Goal: Information Seeking & Learning: Learn about a topic

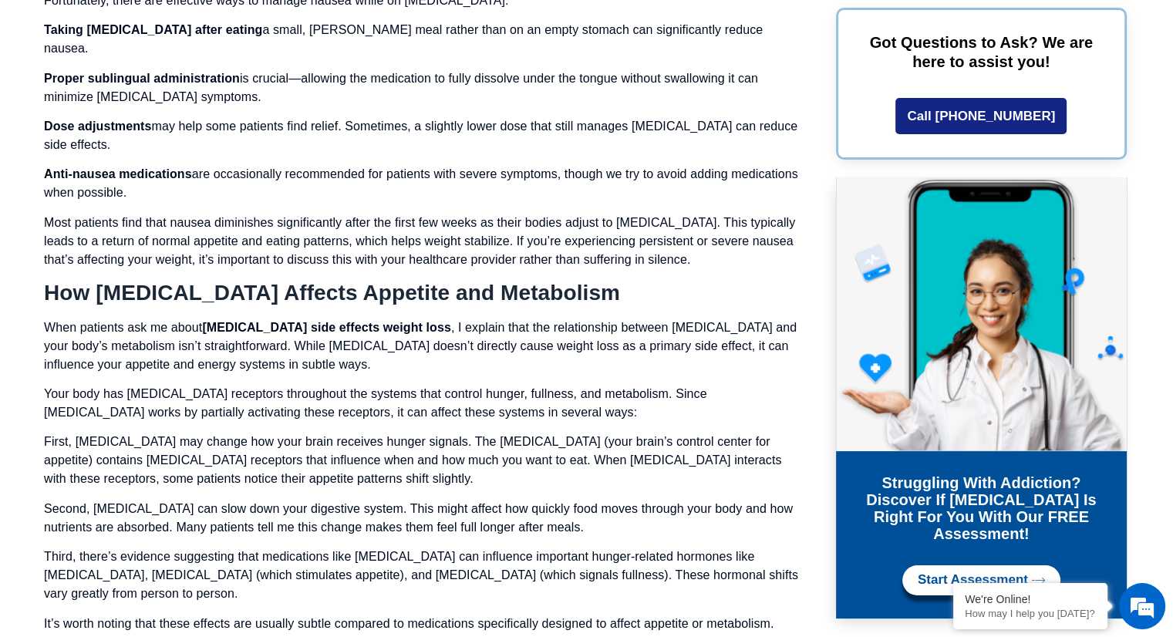
scroll to position [5088, 0]
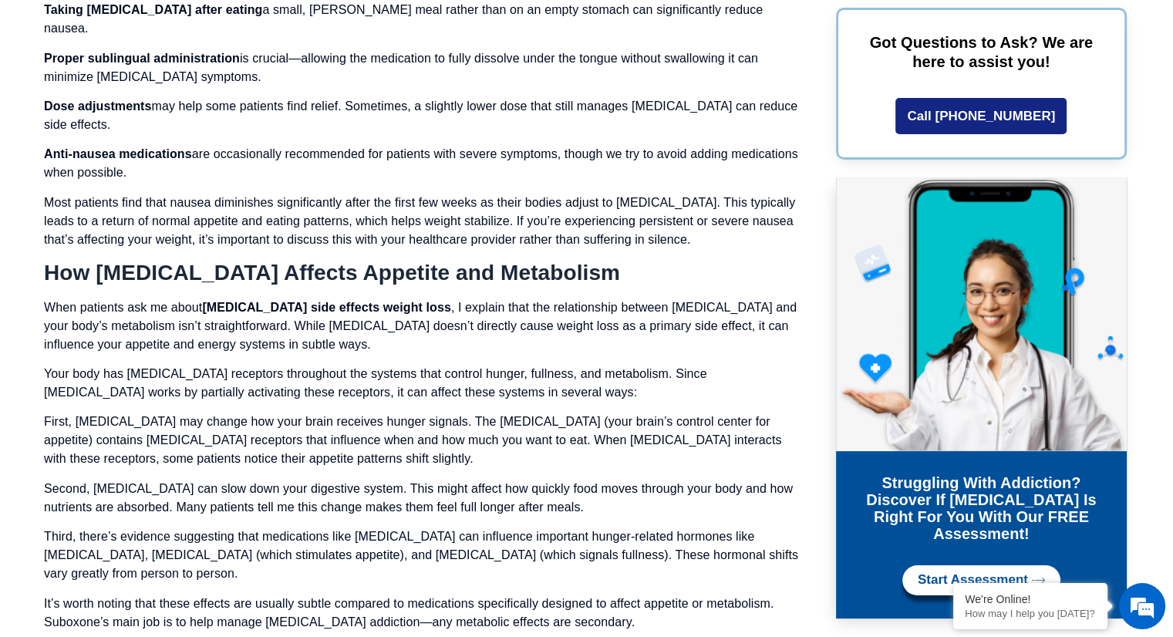
click at [974, 573] on span "Start Assessment" at bounding box center [972, 580] width 110 height 15
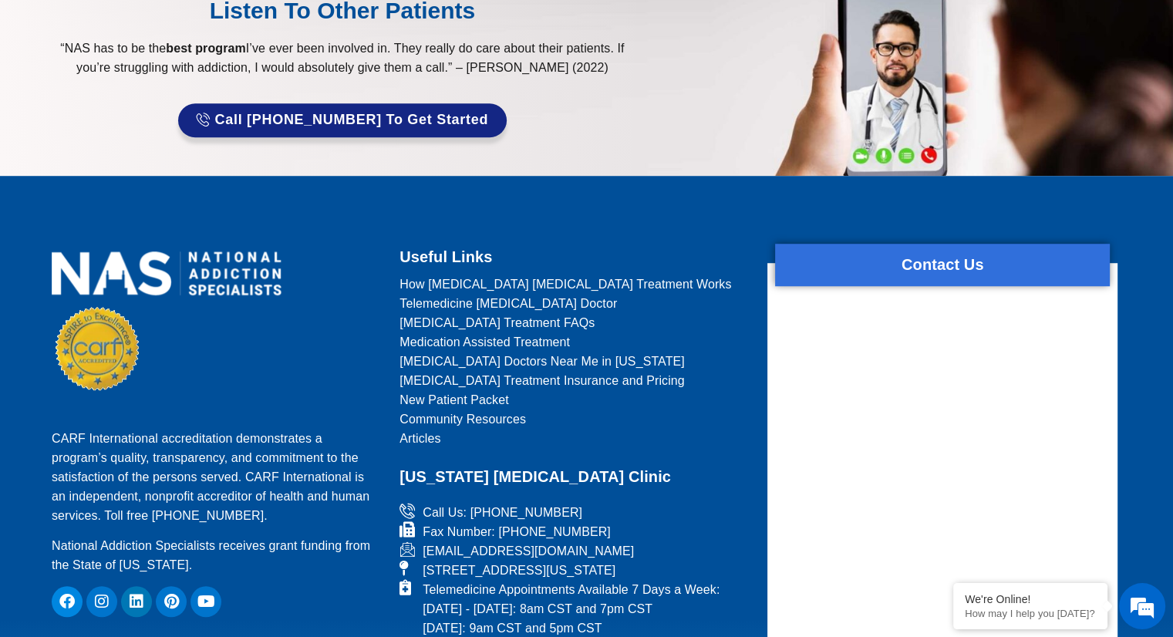
scroll to position [1156, 0]
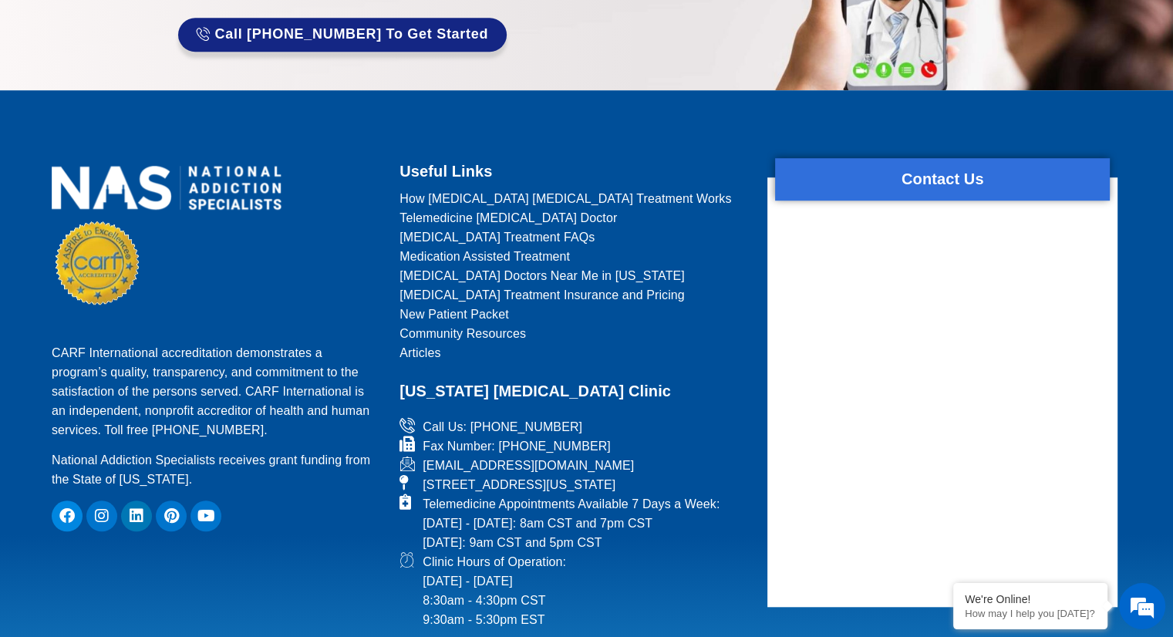
click at [441, 311] on span "New Patient Packet" at bounding box center [453, 314] width 109 height 19
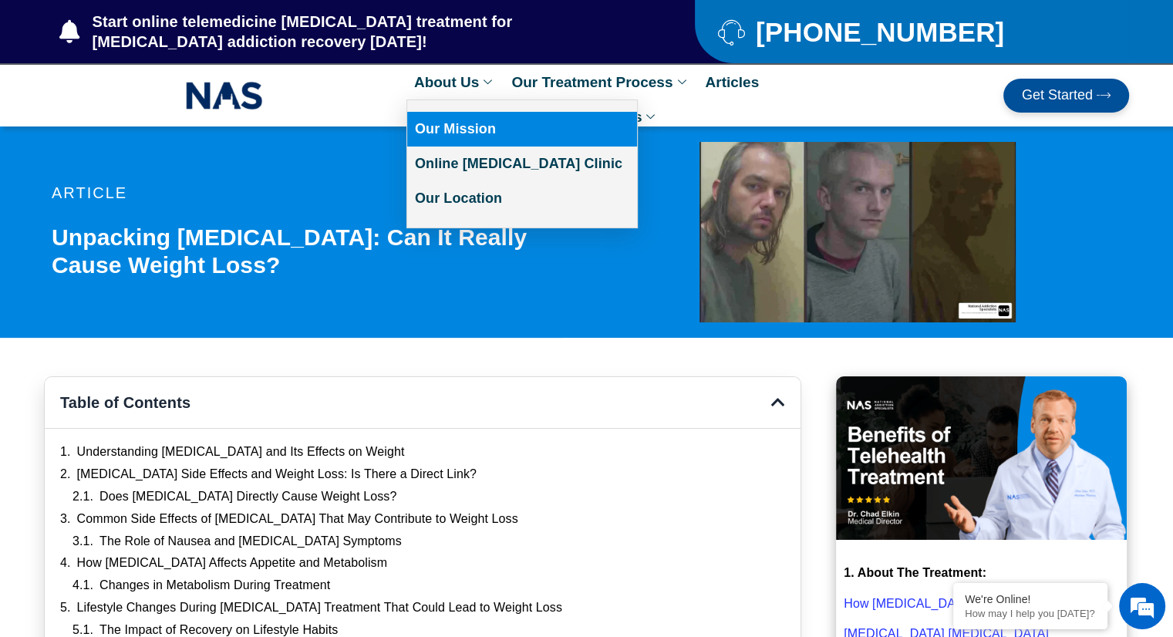
click at [456, 119] on link "Our Mission" at bounding box center [522, 129] width 230 height 35
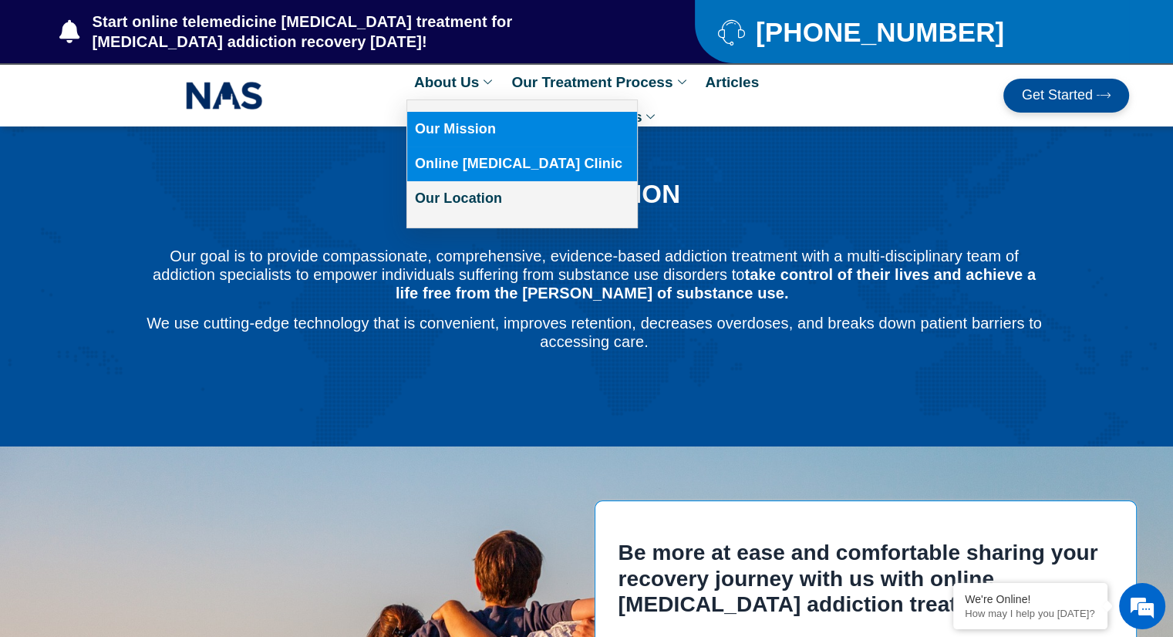
click at [449, 161] on link "Online [MEDICAL_DATA] Clinic" at bounding box center [522, 163] width 230 height 35
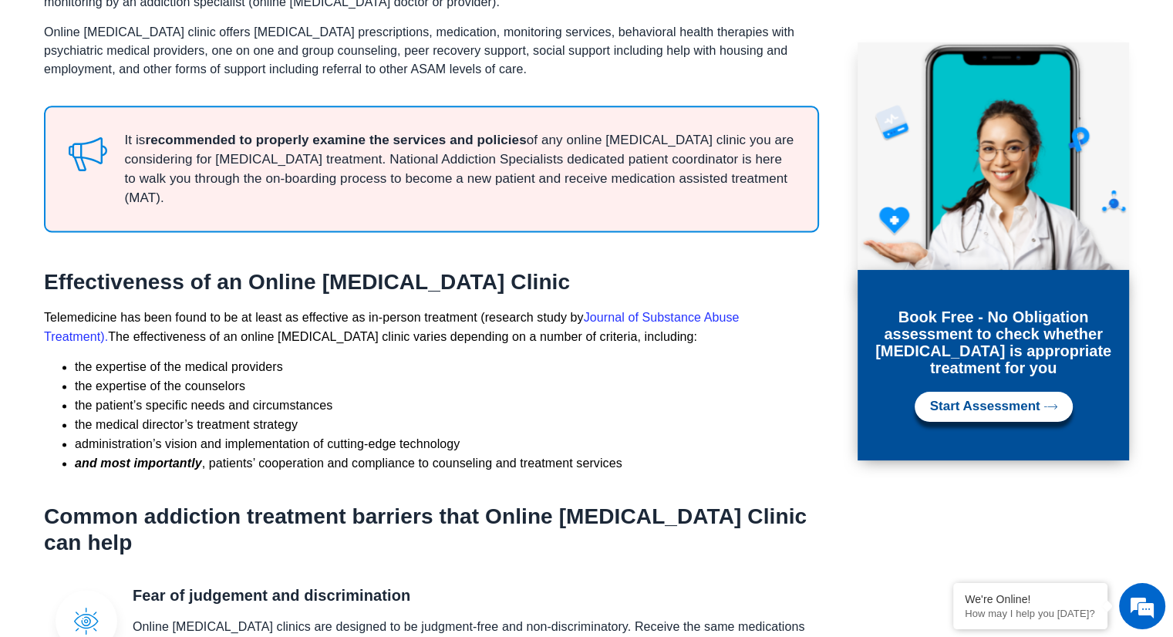
scroll to position [2082, 0]
